Goal: Task Accomplishment & Management: Use online tool/utility

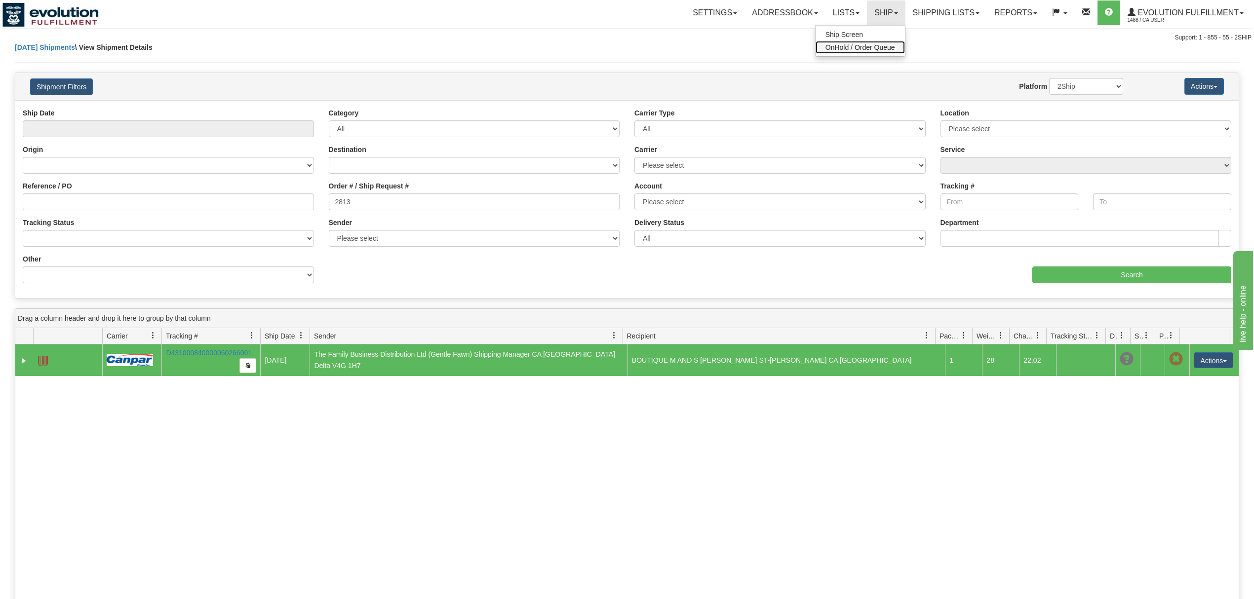
click at [859, 46] on span "OnHold / Order Queue" at bounding box center [860, 47] width 70 height 8
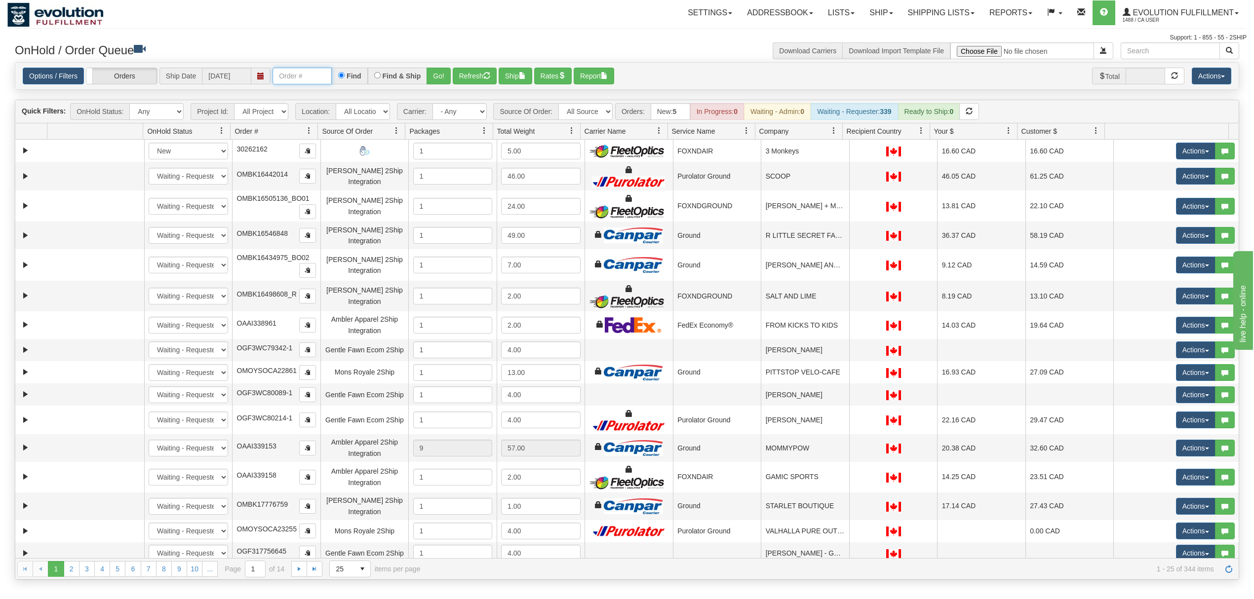
click at [307, 81] on input "text" at bounding box center [301, 76] width 59 height 17
click at [323, 72] on input "OMBK17383472 BO02" at bounding box center [301, 76] width 59 height 17
click at [432, 77] on button "Go!" at bounding box center [438, 76] width 24 height 17
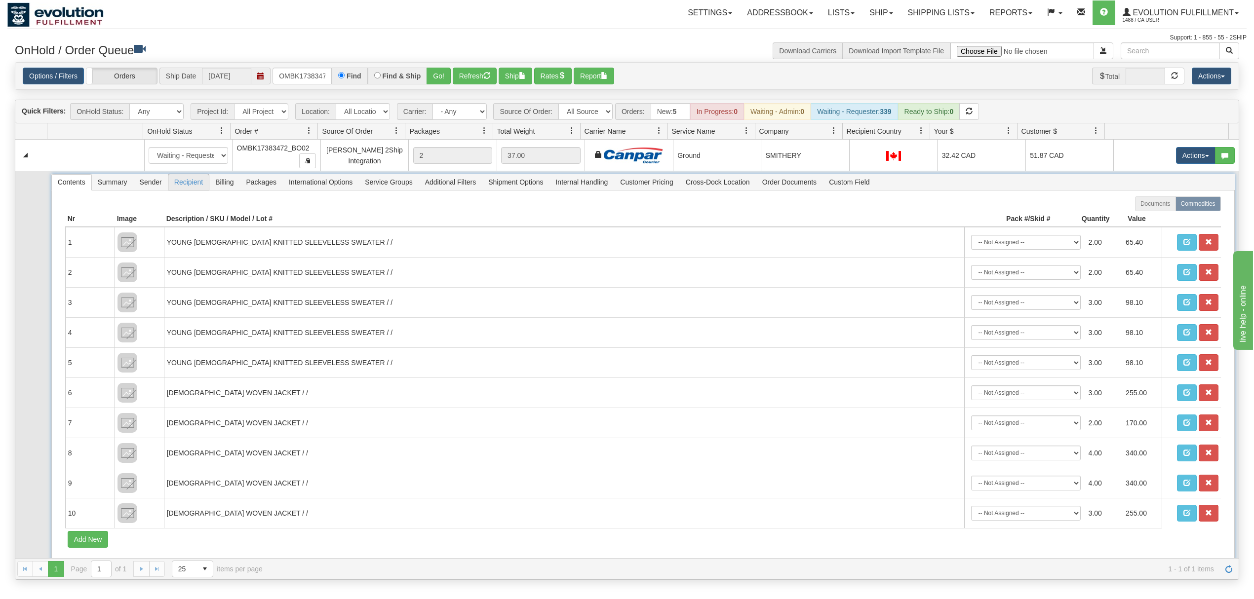
click at [193, 178] on span "Recipient" at bounding box center [188, 182] width 40 height 16
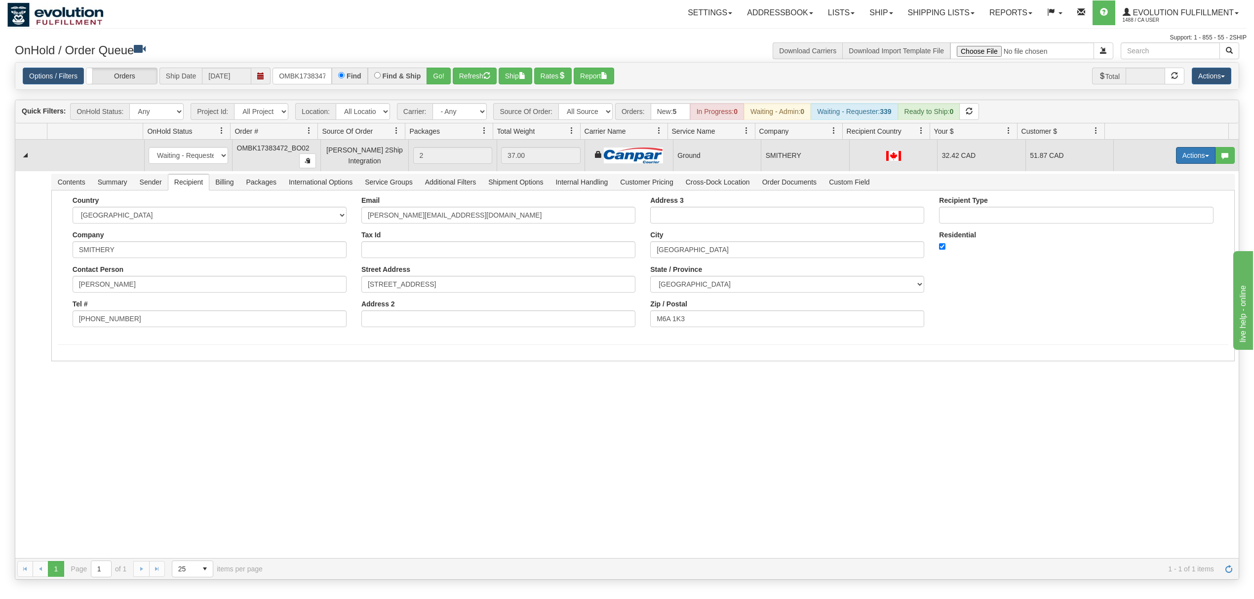
click at [1176, 155] on button "Actions" at bounding box center [1195, 155] width 39 height 17
click at [1146, 212] on span "Ship" at bounding box center [1156, 213] width 21 height 8
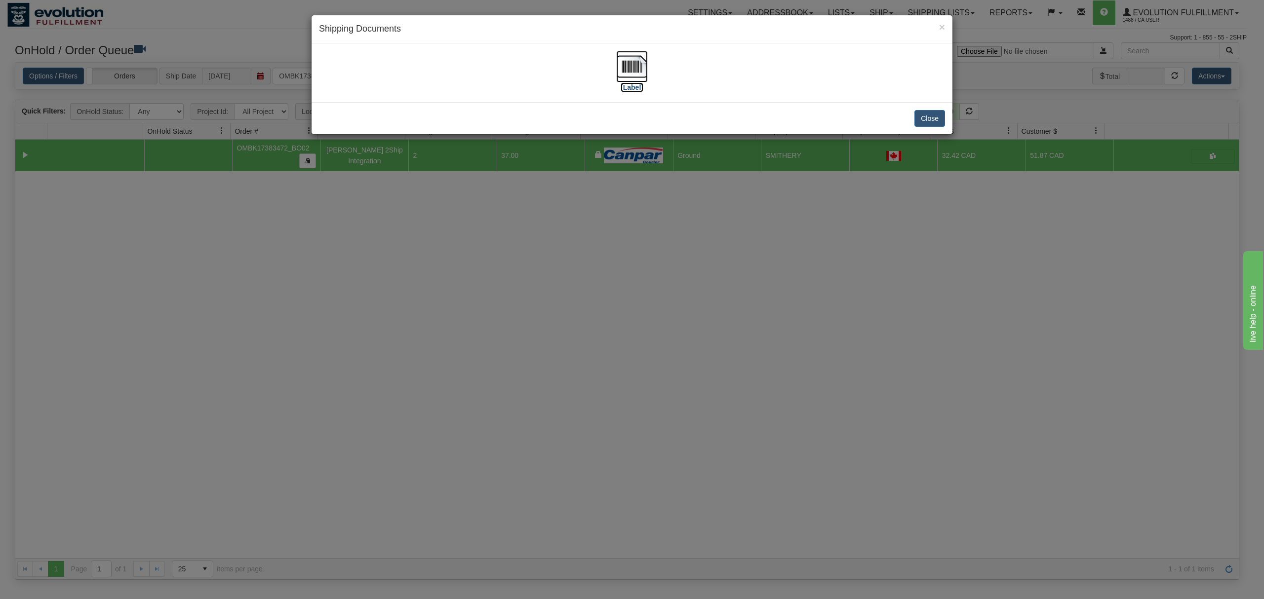
click at [634, 63] on img at bounding box center [632, 67] width 32 height 32
click at [934, 116] on button "Close" at bounding box center [929, 118] width 31 height 17
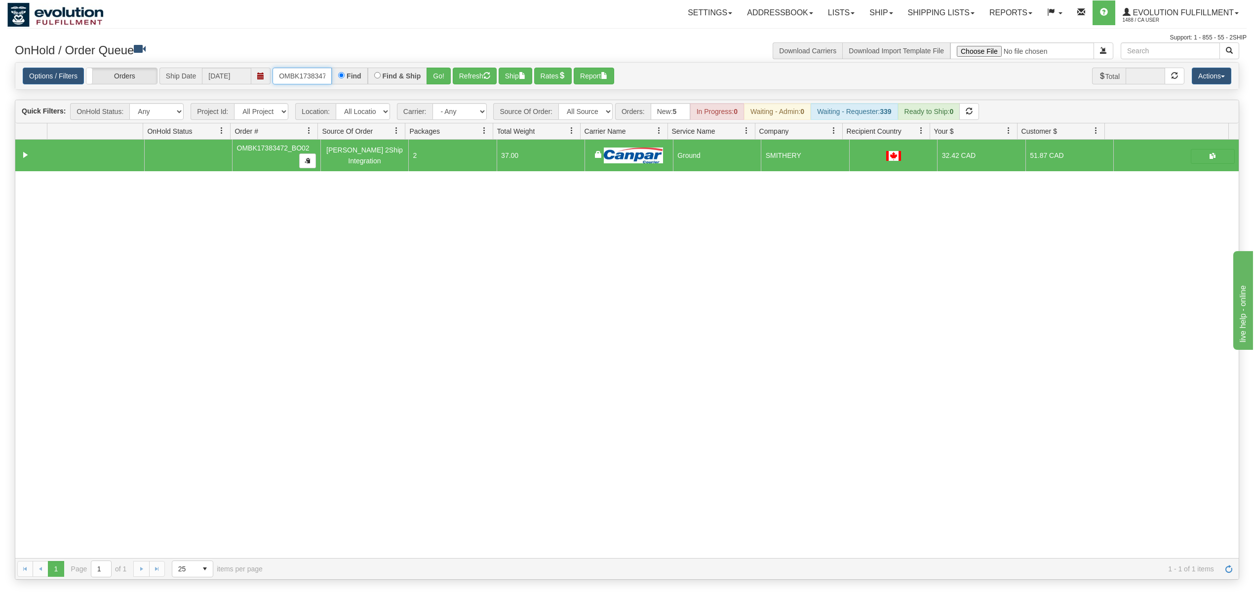
click at [301, 81] on input "OMBK17383472_BO02" at bounding box center [301, 76] width 59 height 17
type input "OYATPT-904264"
click at [438, 74] on button "Go!" at bounding box center [438, 76] width 24 height 17
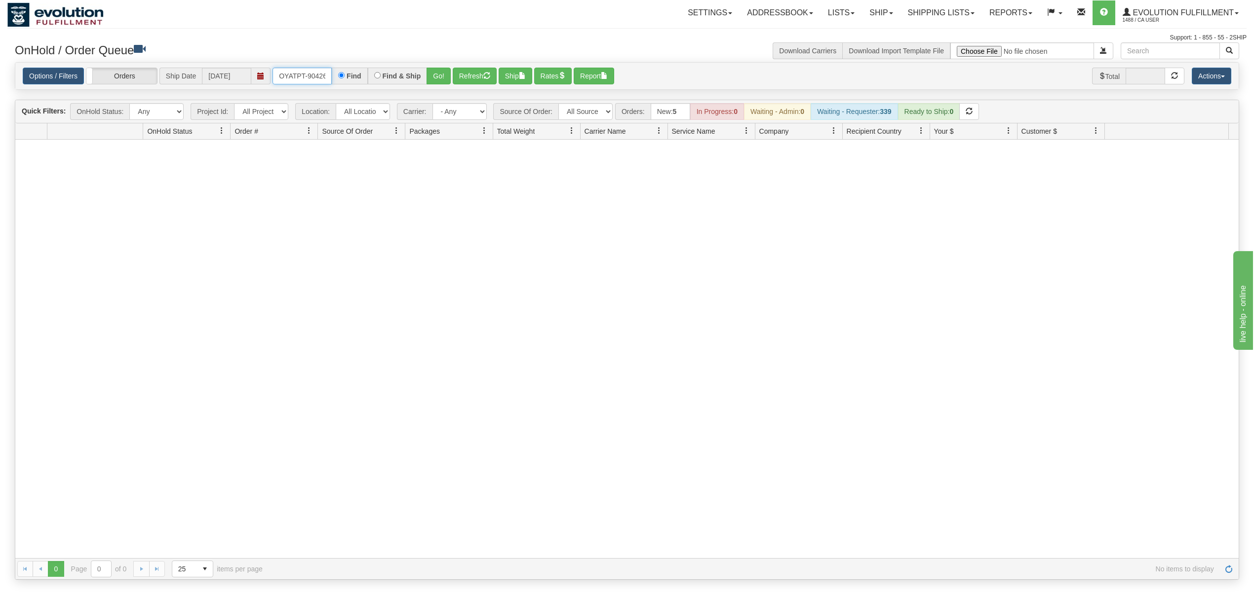
scroll to position [0, 5]
drag, startPoint x: 273, startPoint y: 76, endPoint x: 362, endPoint y: 76, distance: 88.9
click at [362, 76] on div "OYATPT-904264 Find Find & Ship Go!" at bounding box center [361, 76] width 178 height 17
click at [1166, 9] on span "Evolution Fulfillment" at bounding box center [1181, 12] width 103 height 8
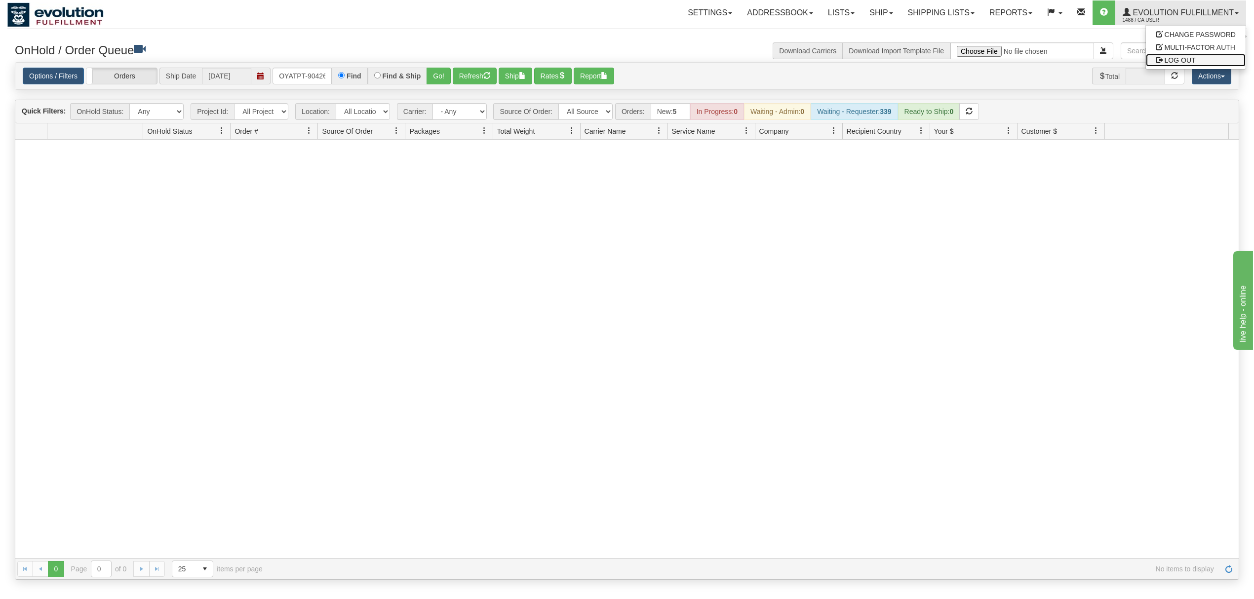
click at [1160, 62] on span at bounding box center [1159, 59] width 7 height 7
